Goal: Information Seeking & Learning: Learn about a topic

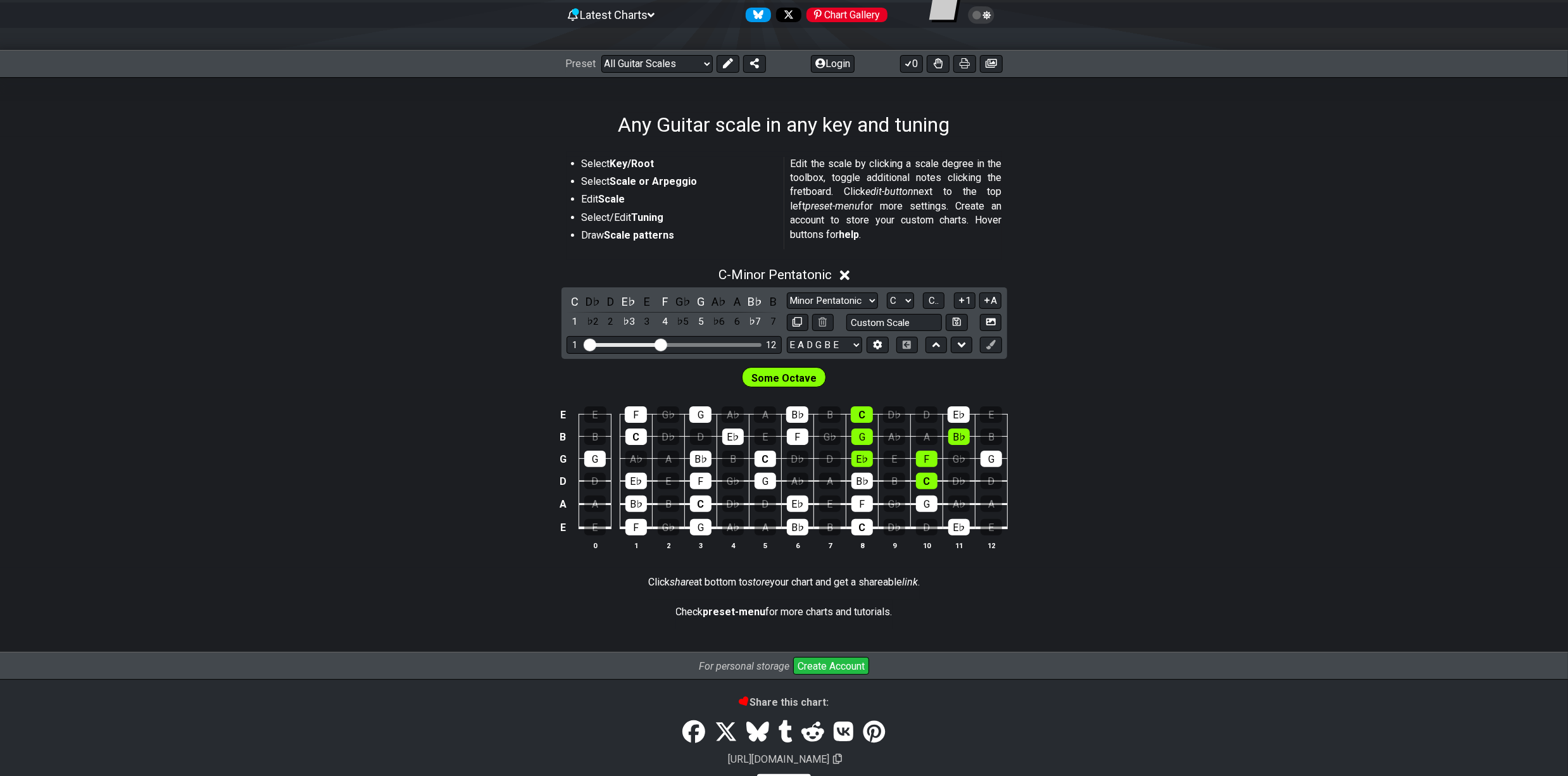
scroll to position [169, 0]
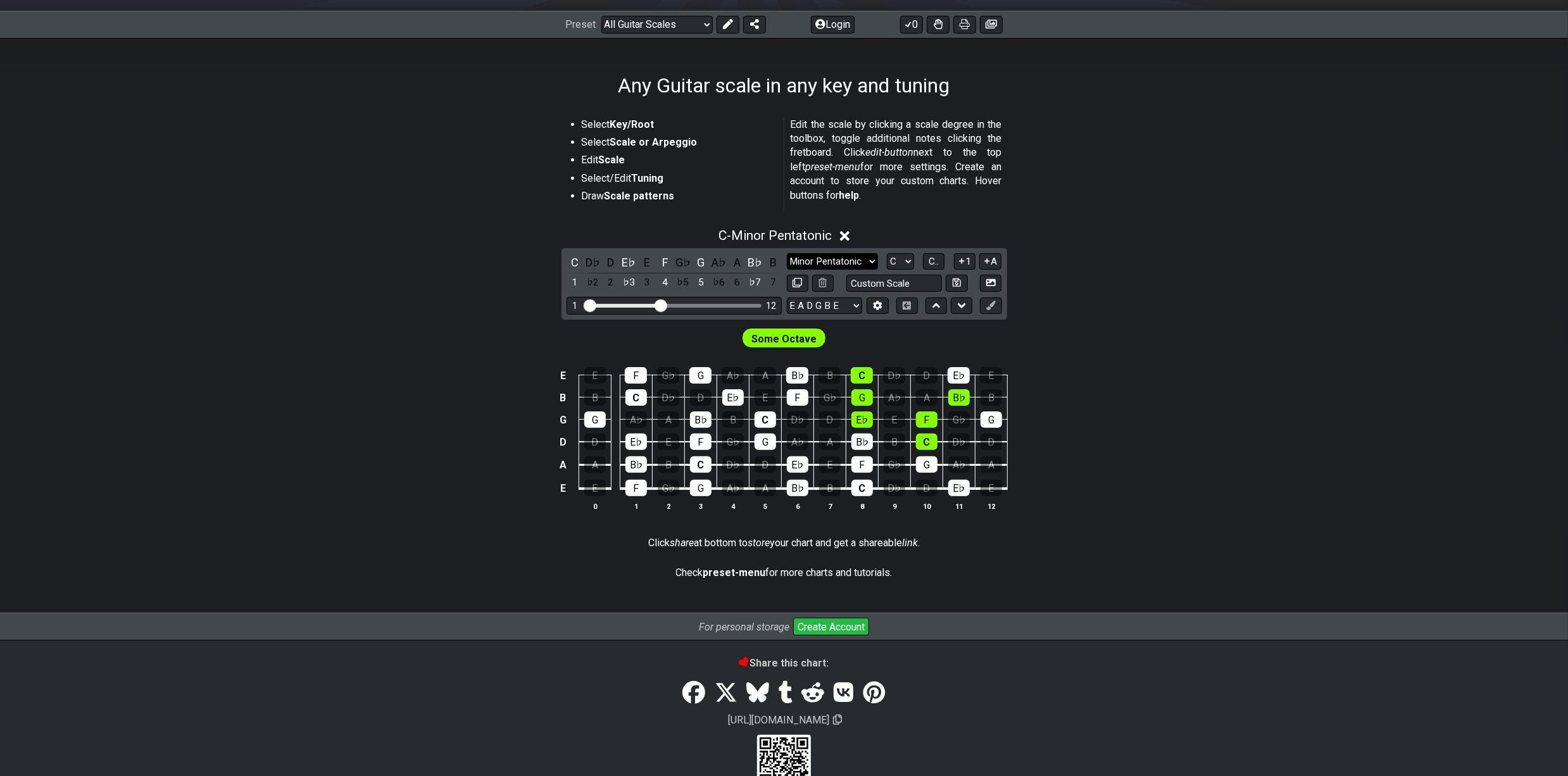
click at [860, 261] on select "Minor Pentatonic Root Minor Pentatonic Major Pentatonic Minor Blues Major Blues…" at bounding box center [832, 262] width 91 height 17
select select "Minor / Aeolian"
click at [787, 270] on select "Minor Pentatonic Root Minor Pentatonic Major Pentatonic Minor Blues Major Blues…" at bounding box center [832, 262] width 91 height 17
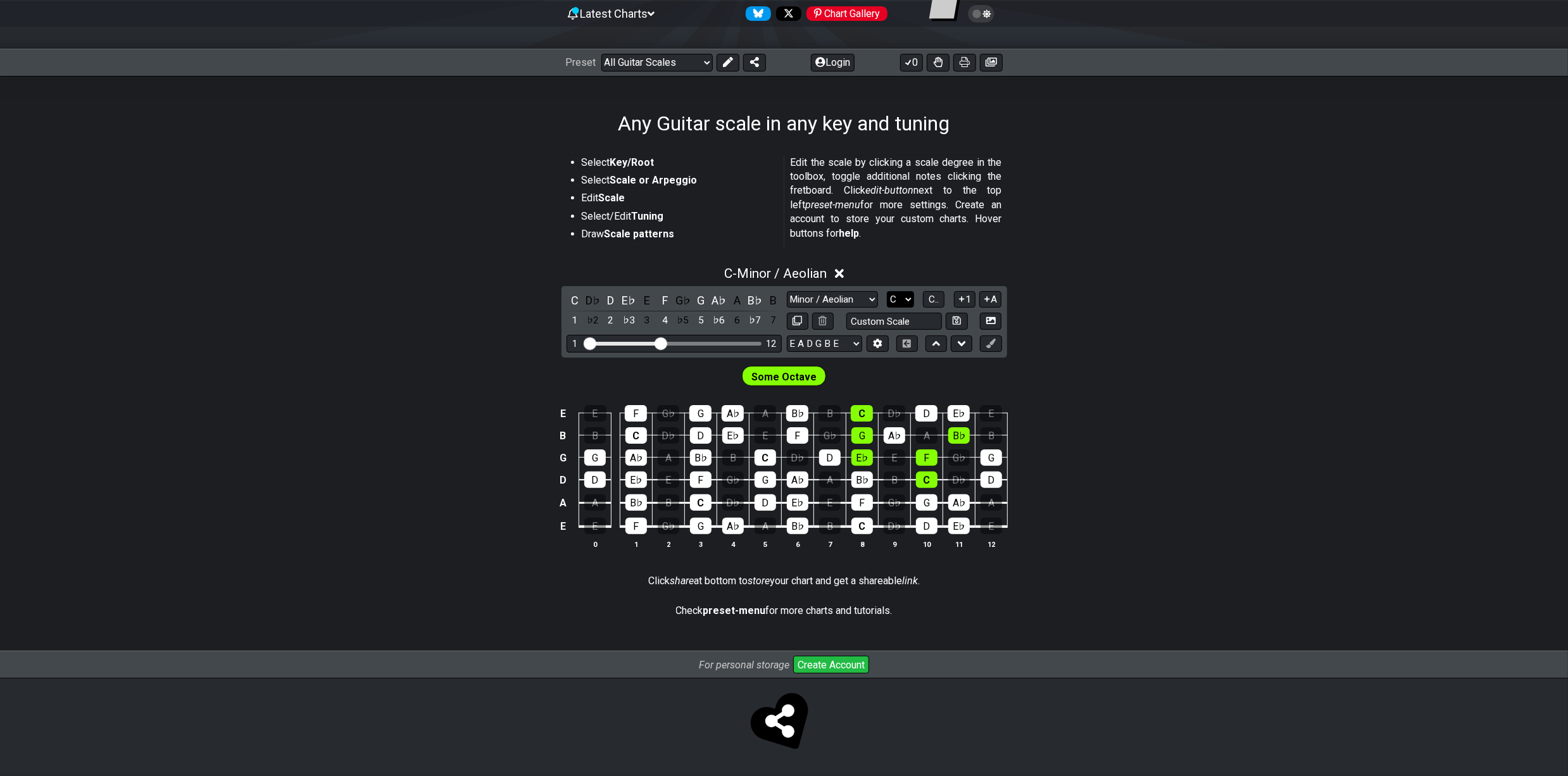
click at [907, 299] on select "A♭ A A♯ B♭ B C C♯ D♭ D D♯ E♭ E F F♯ G♭ G G♯" at bounding box center [901, 299] width 27 height 17
click at [887, 291] on select "A♭ A A♯ B♭ B C C♯ D♭ D D♯ E♭ E F F♯ G♭ G G♯" at bounding box center [901, 299] width 27 height 17
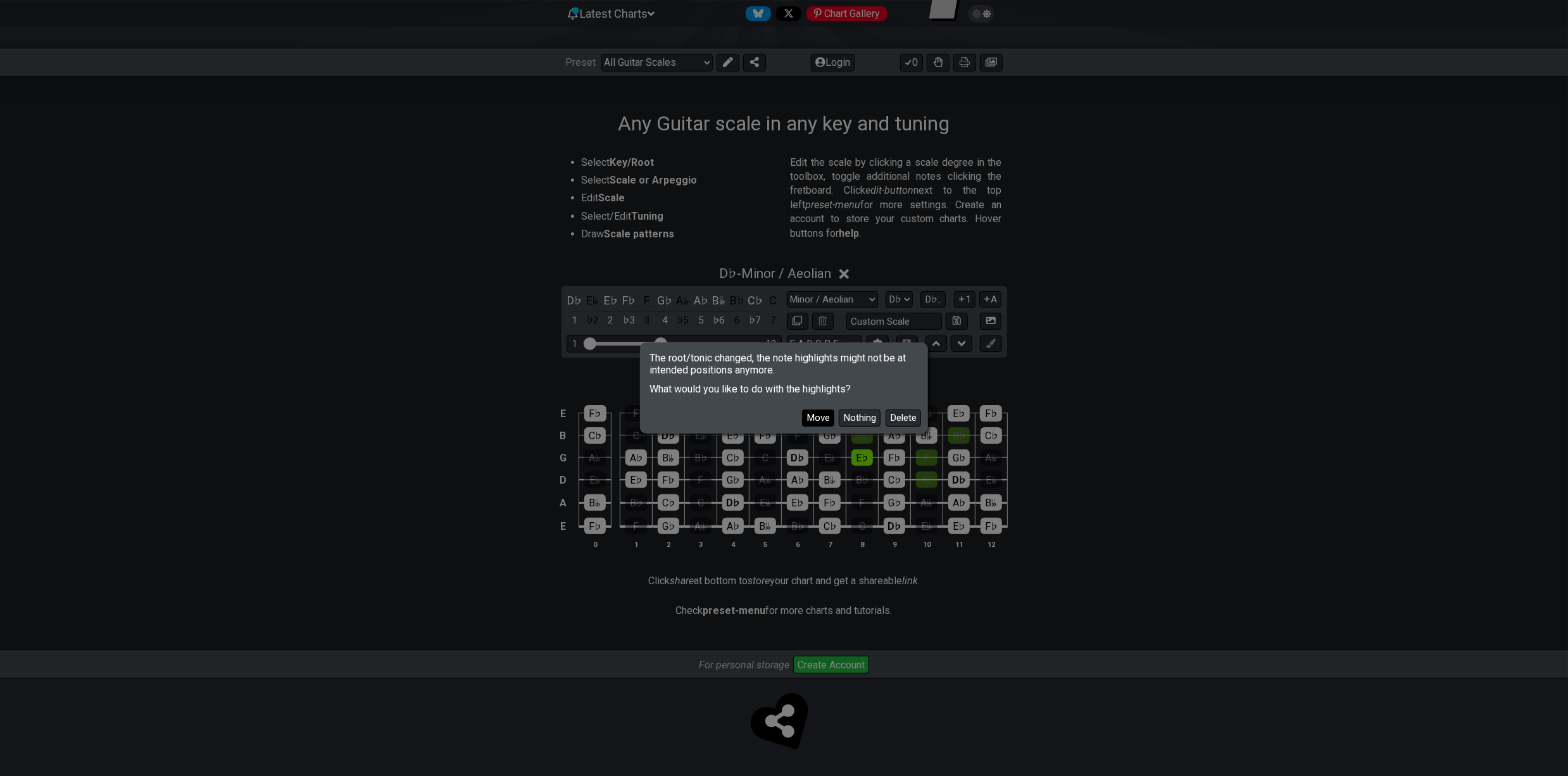
click at [818, 415] on button "Move" at bounding box center [818, 418] width 33 height 17
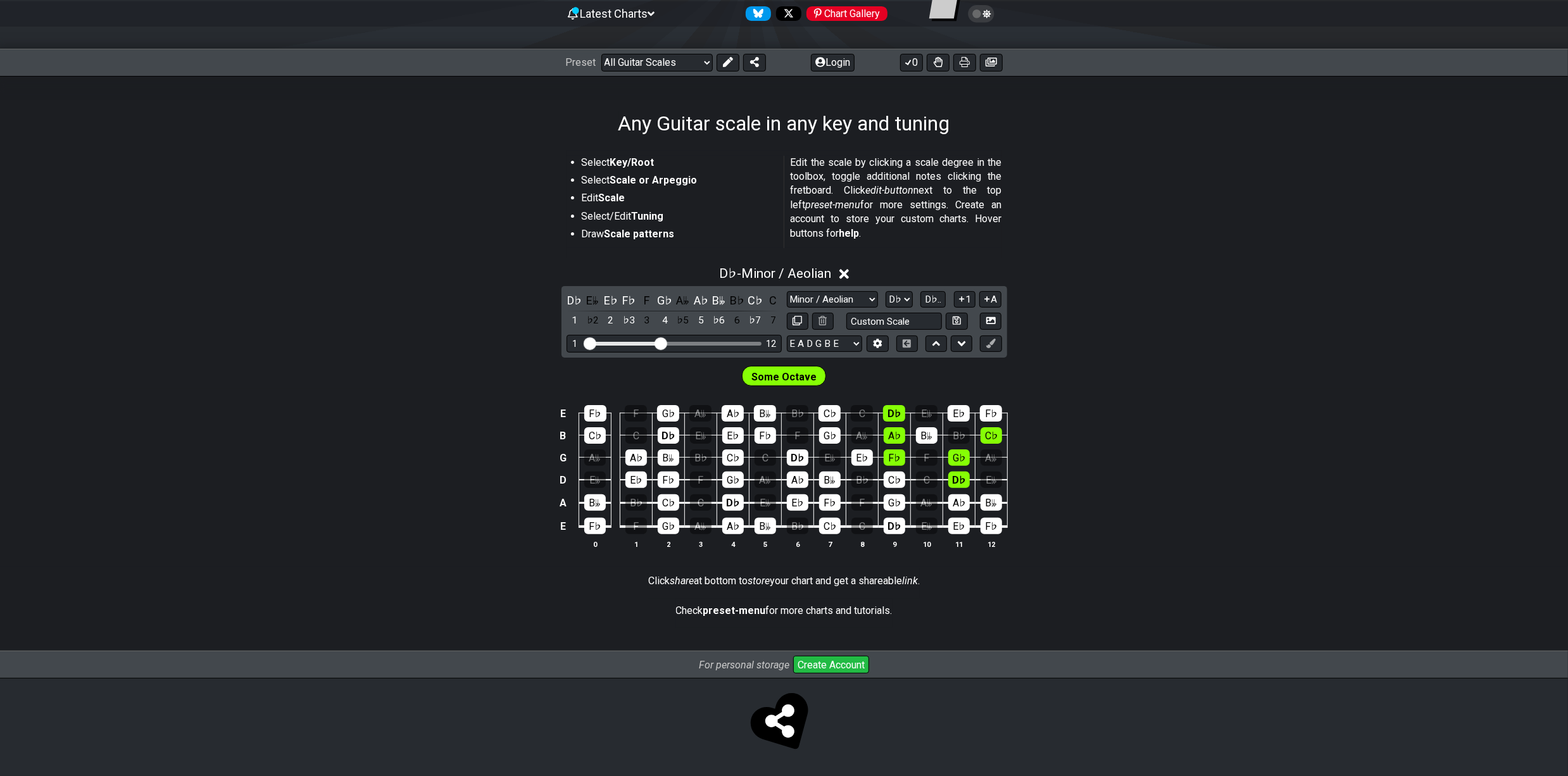
click at [890, 287] on div "D♭ E𝄫 E♭ F♭ F G♭ A𝄫 A♭ B𝄫 B♭ C♭ C 1 ♭2 2 ♭3 3 4 ♭5 5 ♭6 6 ♭7 7 Minor Pentatonic…" at bounding box center [784, 322] width 445 height 72
click at [891, 291] on select "A♭ A A♯ B♭ B C C♯ D♭ D D♯ E♭ E F F♯ G♭ G G♯" at bounding box center [899, 299] width 27 height 17
select select "C#"
click at [886, 291] on select "A♭ A A♯ B♭ B C C♯ D♭ D D♯ E♭ E F F♯ G♭ G G♯" at bounding box center [899, 299] width 27 height 17
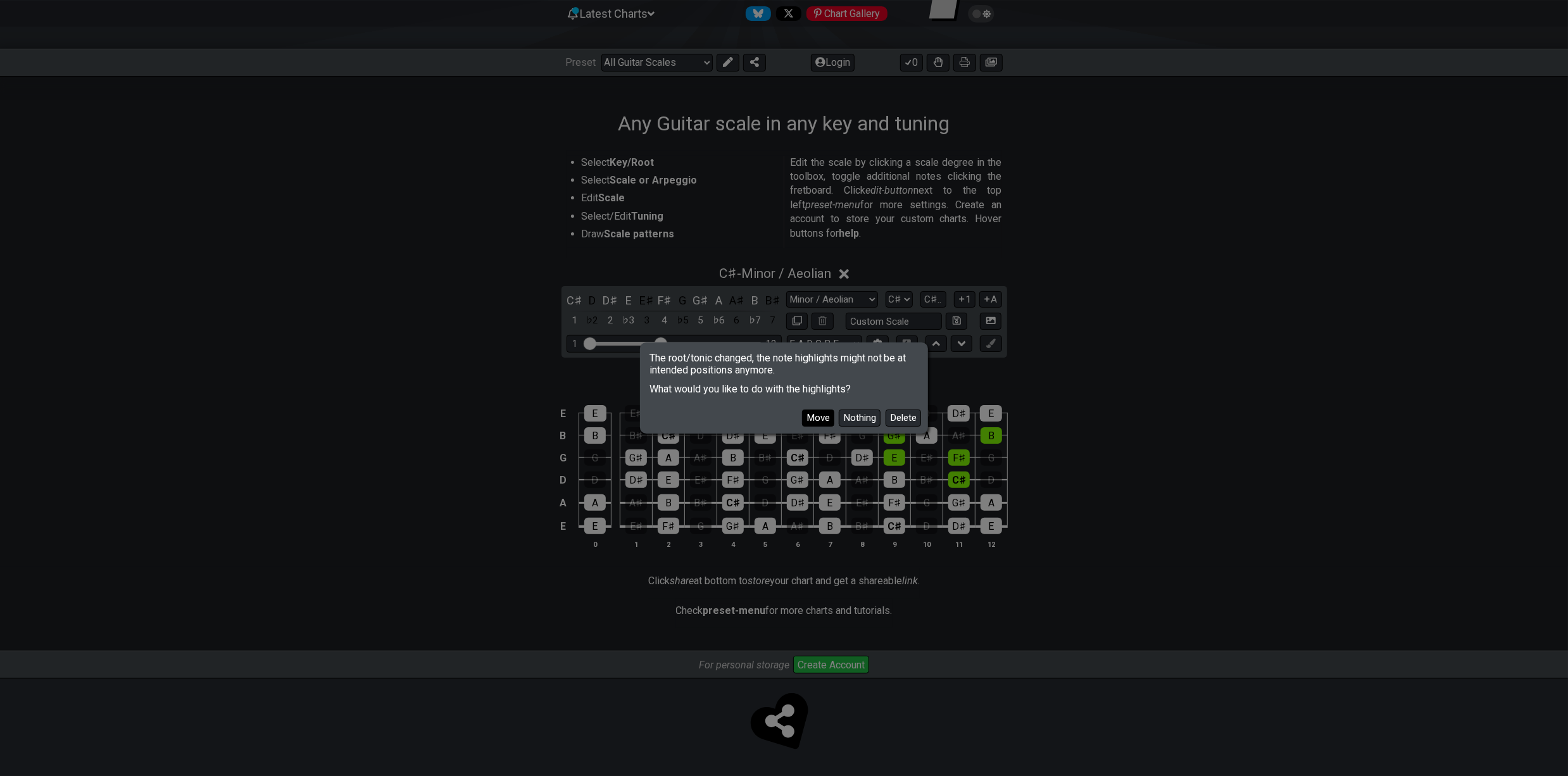
click at [806, 421] on button "Move" at bounding box center [818, 418] width 33 height 17
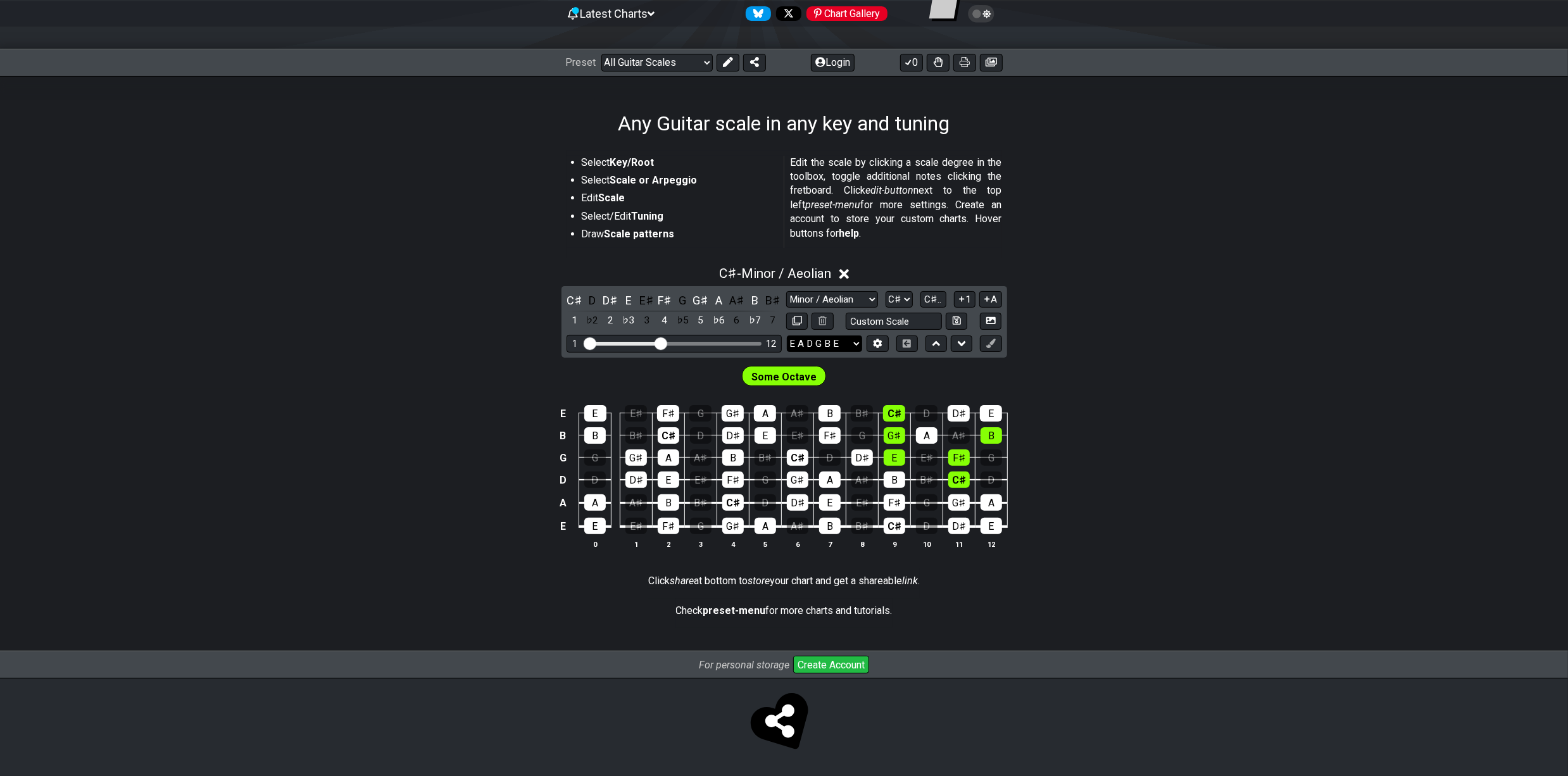
click at [842, 343] on select "E A D G B E E A D G B E E A D G B E B E A D F♯ B A D G C E A D A D G B E E♭ A♭ …" at bounding box center [824, 344] width 76 height 17
click at [897, 312] on input "text" at bounding box center [894, 321] width 96 height 17
type input "Custom Scale"
click at [879, 335] on button at bounding box center [877, 344] width 21 height 17
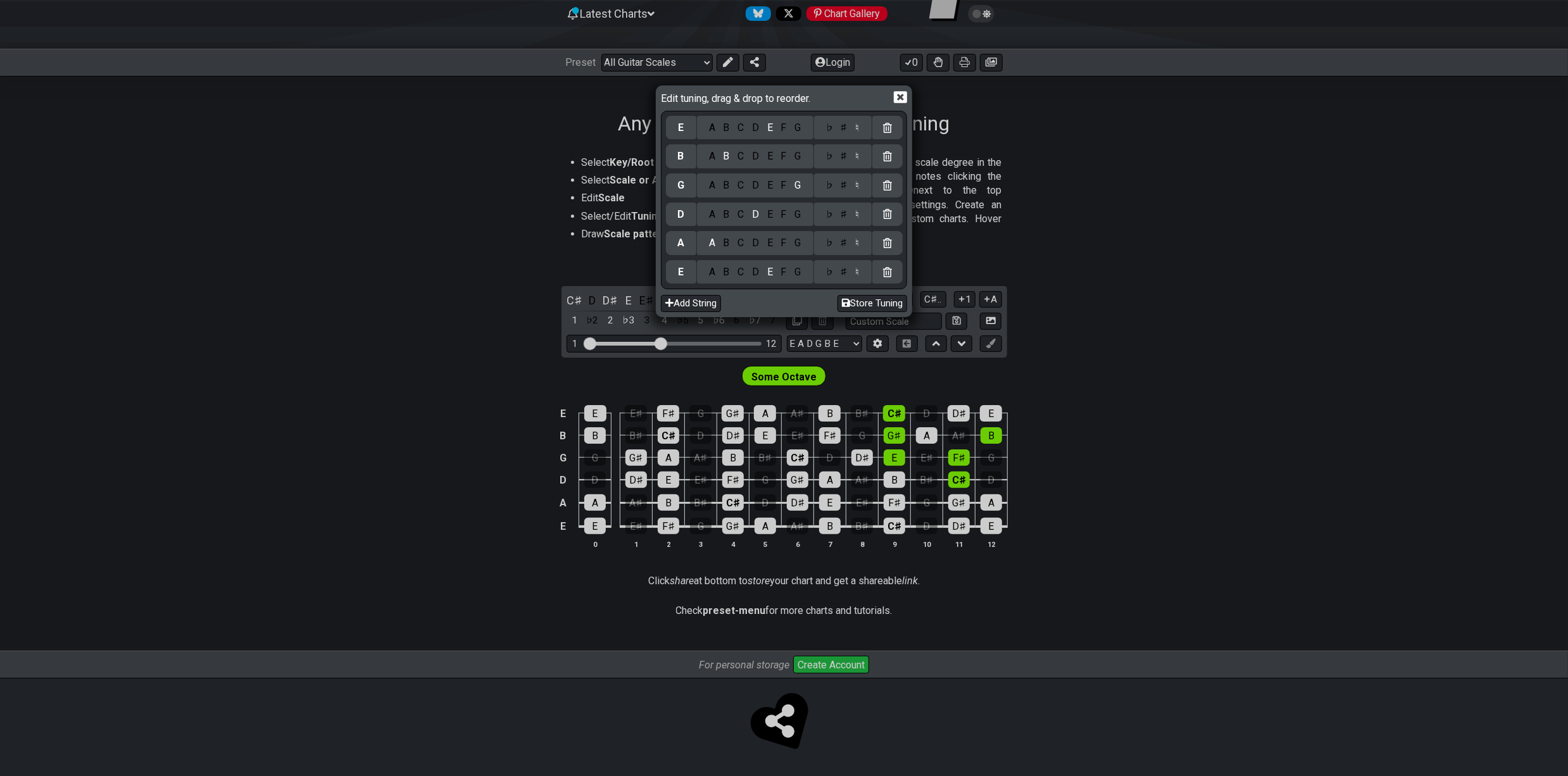
click at [755, 271] on div "D" at bounding box center [755, 271] width 15 height 14
click at [739, 214] on div "C" at bounding box center [740, 214] width 14 height 14
click at [739, 150] on div "C" at bounding box center [740, 156] width 14 height 14
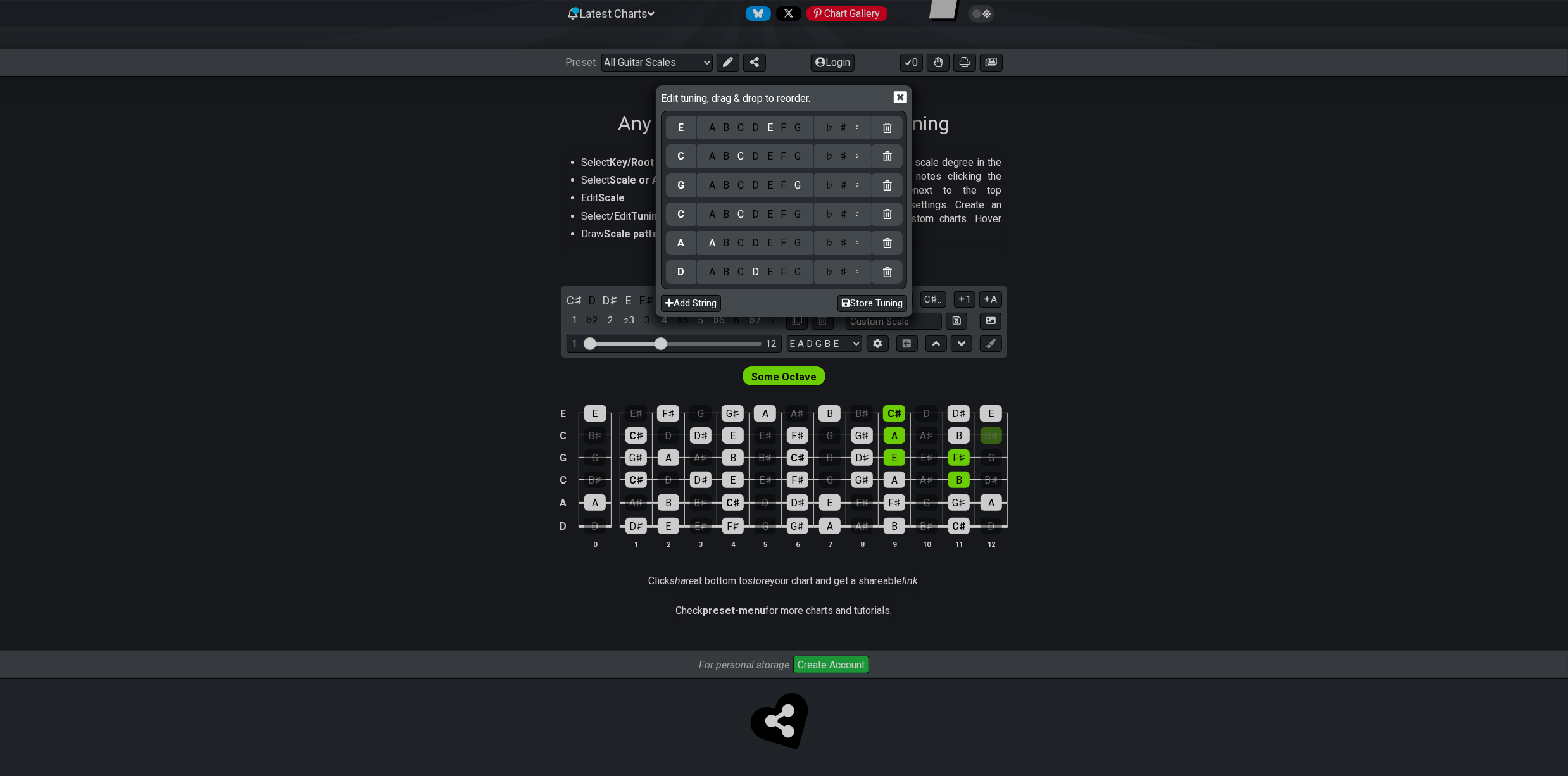
click at [900, 89] on div "Edit tuning, drag & drop to reorder." at bounding box center [784, 100] width 246 height 22
click at [899, 94] on icon at bounding box center [900, 98] width 13 height 12
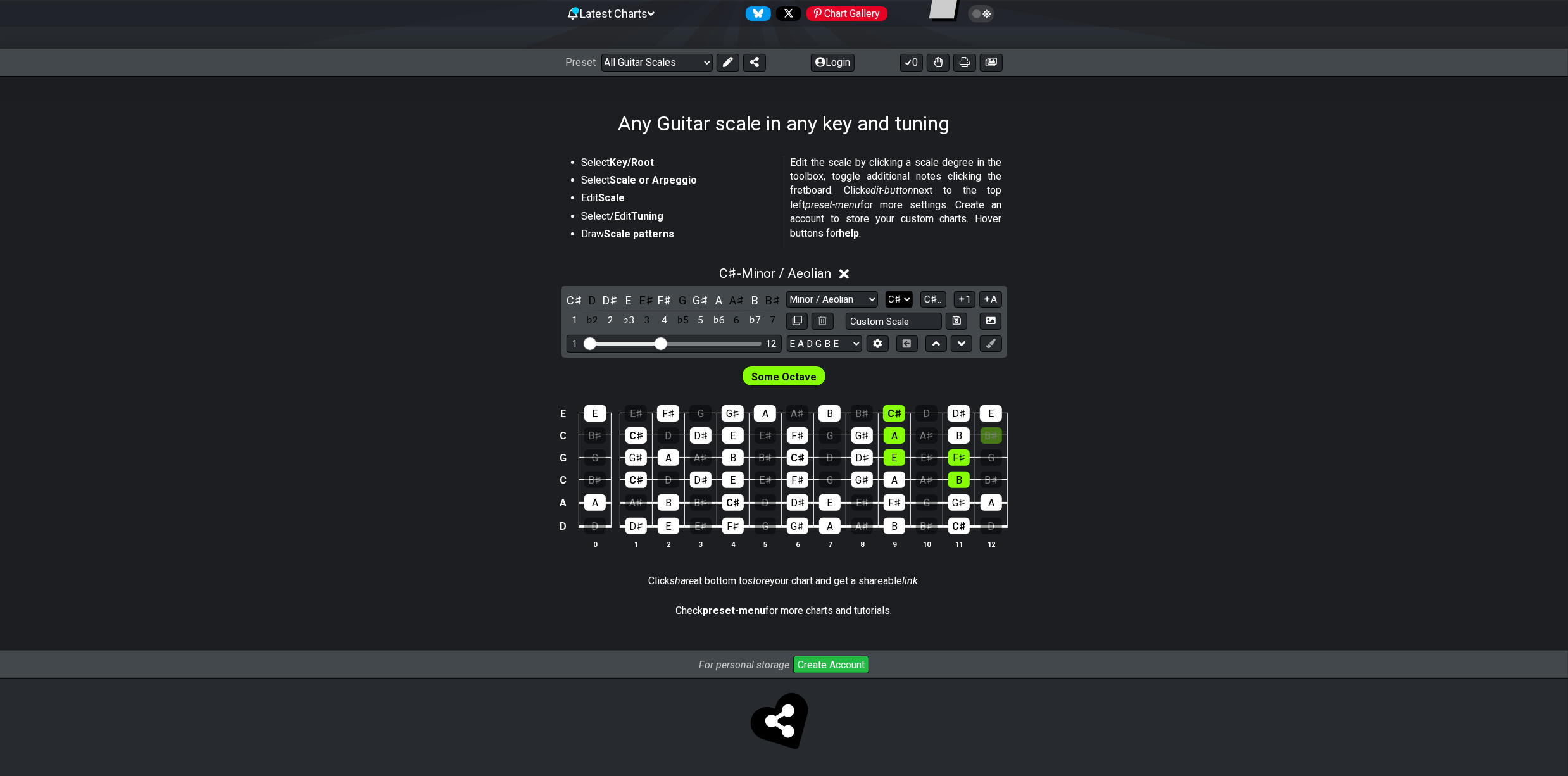
click at [887, 296] on select "A♭ A A♯ B♭ B C C♯ D♭ D D♯ E♭ E F F♯ G♭ G G♯" at bounding box center [899, 299] width 27 height 17
select select "C"
click at [886, 291] on select "A♭ A A♯ B♭ B C C♯ D♭ D D♯ E♭ E F F♯ G♭ G G♯" at bounding box center [899, 299] width 27 height 17
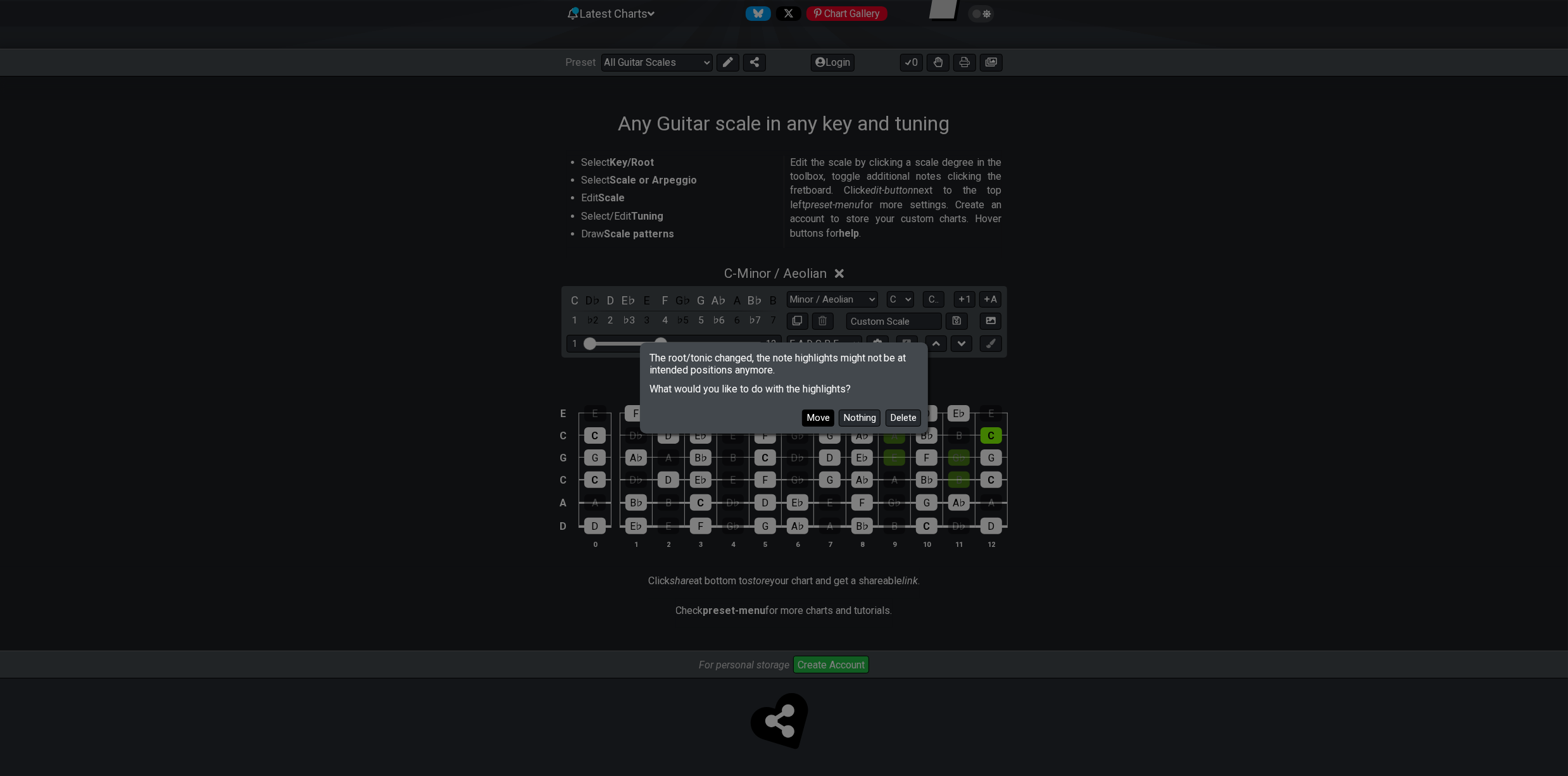
click at [824, 409] on button "Move" at bounding box center [818, 418] width 33 height 17
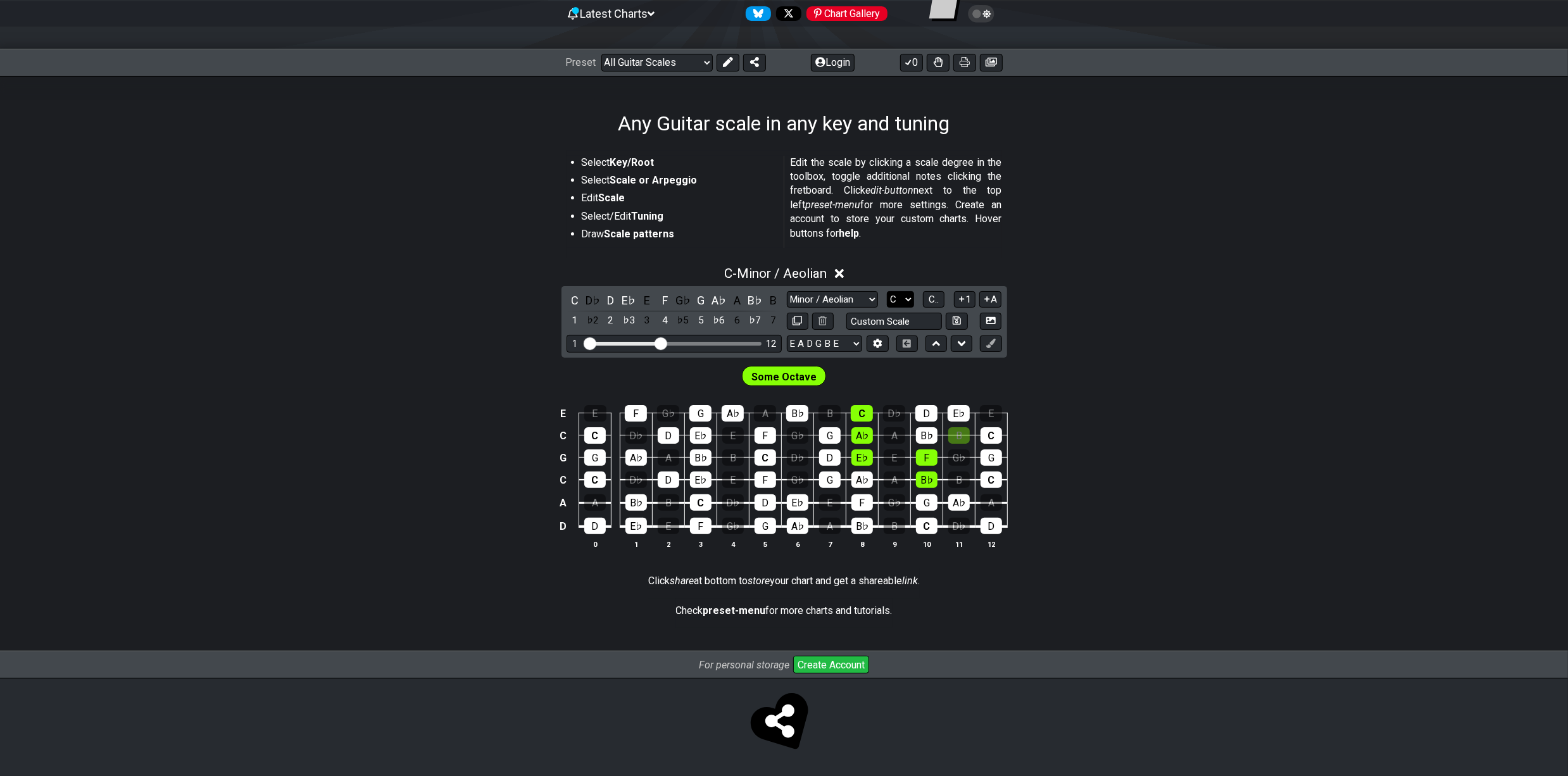
click at [897, 301] on select "A♭ A A♯ B♭ B C C♯ D♭ D D♯ E♭ E F F♯ G♭ G G♯" at bounding box center [901, 299] width 27 height 17
click at [346, 523] on div "E E F G♭ G A♭ A B♭ B C D♭ D E♭ E C C D♭ D E♭ E F G♭ G A♭ A B♭ B C G G A♭ A B♭ B…" at bounding box center [784, 477] width 1568 height 178
click at [866, 523] on div "B♭" at bounding box center [861, 525] width 21 height 16
